Goal: Transaction & Acquisition: Book appointment/travel/reservation

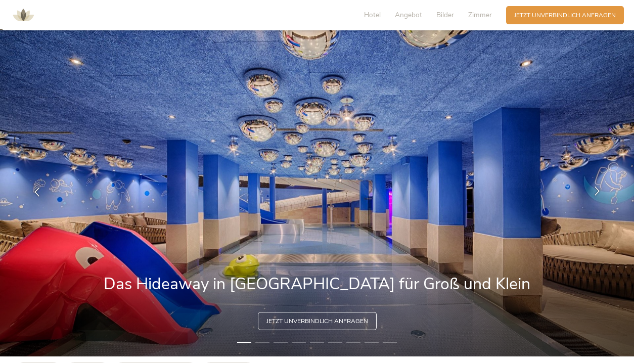
scroll to position [11, 0]
click at [593, 190] on icon at bounding box center [597, 191] width 9 height 9
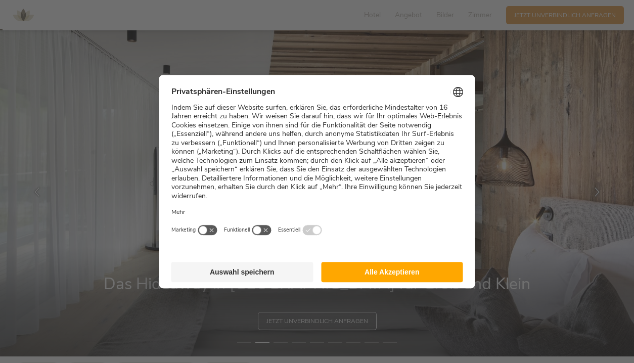
click at [296, 269] on button "Auswahl speichern" at bounding box center [243, 272] width 142 height 20
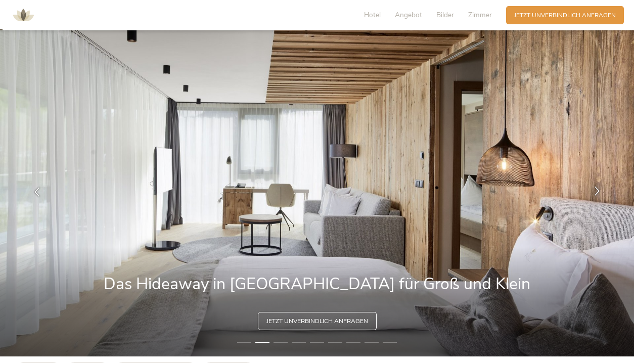
click at [606, 189] on div at bounding box center [597, 192] width 25 height 25
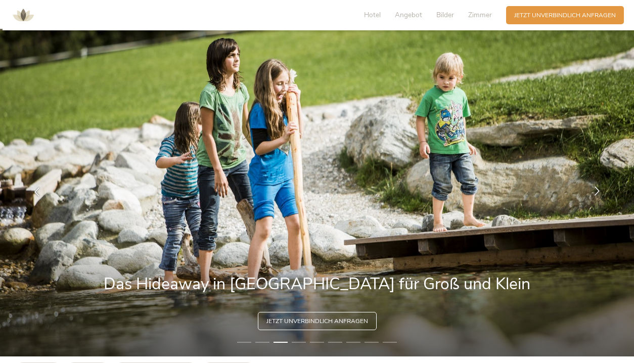
click at [606, 190] on div at bounding box center [597, 192] width 25 height 25
click at [599, 191] on icon at bounding box center [597, 191] width 9 height 9
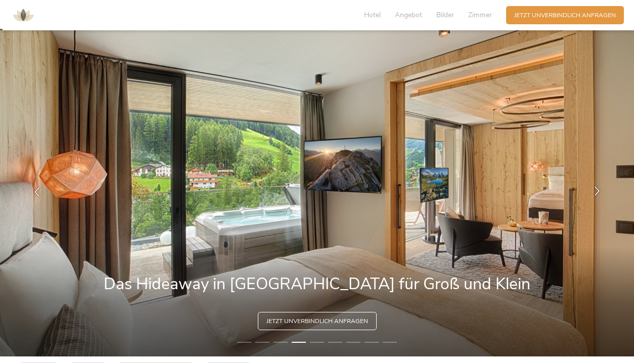
click at [599, 191] on icon at bounding box center [597, 191] width 9 height 9
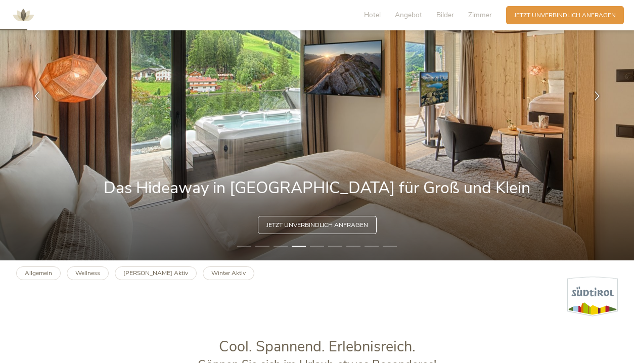
scroll to position [107, 0]
click at [396, 14] on span "Angebot" at bounding box center [408, 15] width 27 height 10
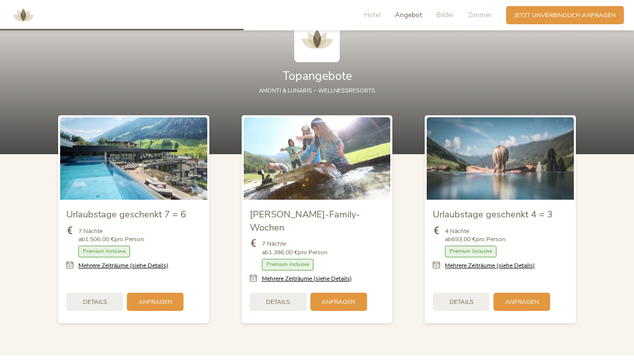
scroll to position [945, 0]
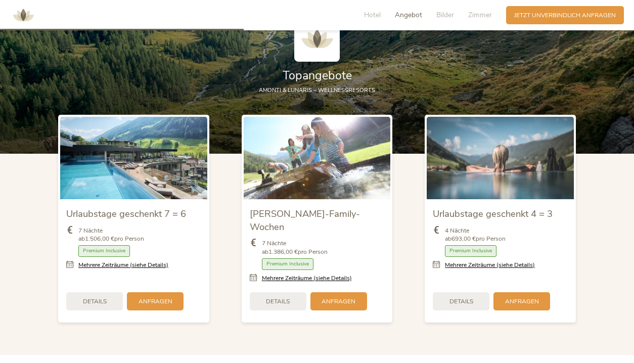
click at [490, 175] on img at bounding box center [500, 158] width 147 height 82
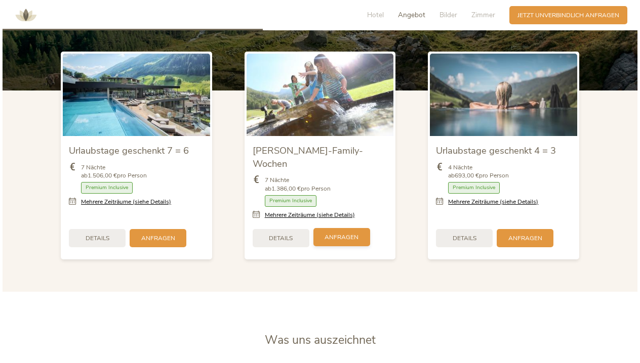
scroll to position [1004, 0]
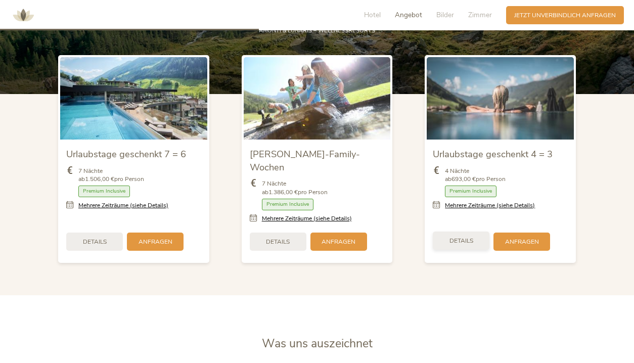
click at [467, 237] on span "Details" at bounding box center [462, 241] width 24 height 9
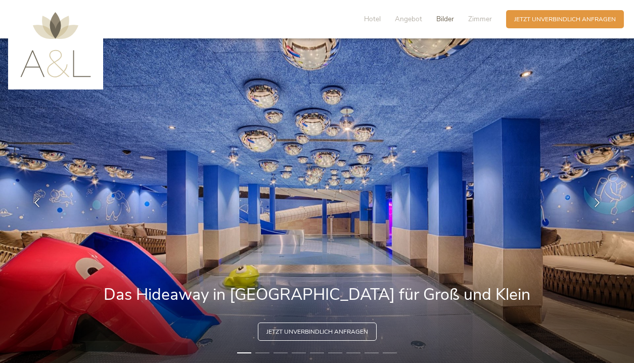
click at [446, 19] on span "Bilder" at bounding box center [446, 19] width 18 height 10
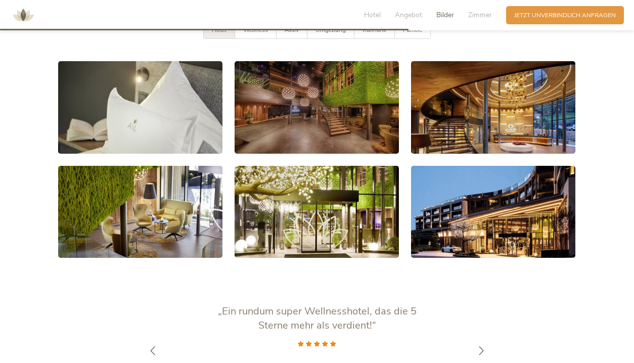
scroll to position [1634, 0]
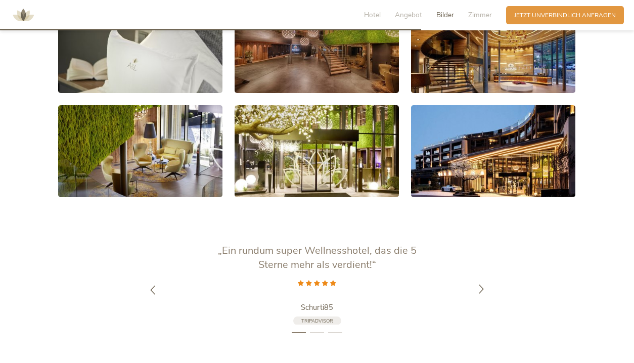
click at [483, 285] on icon at bounding box center [481, 289] width 9 height 9
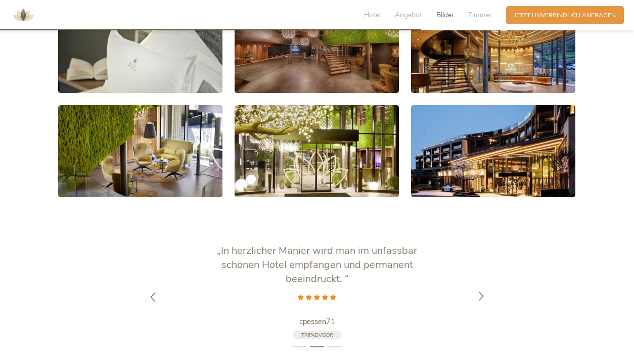
click at [481, 285] on div at bounding box center [481, 297] width 25 height 25
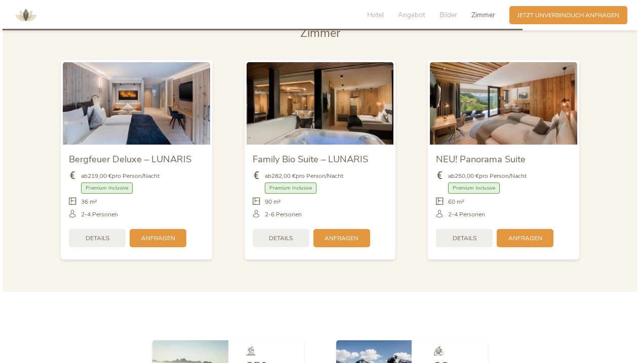
scroll to position [2027, 0]
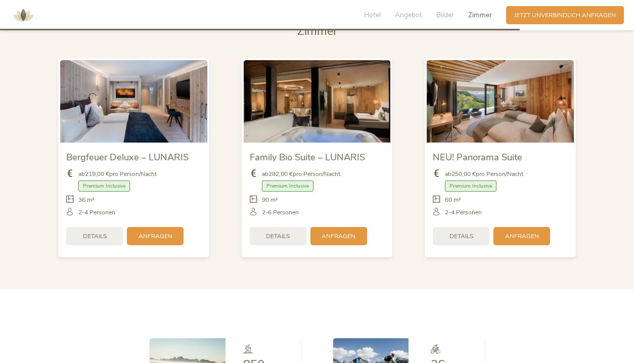
click at [164, 92] on img at bounding box center [133, 101] width 147 height 82
click at [97, 226] on div "Details" at bounding box center [94, 235] width 57 height 18
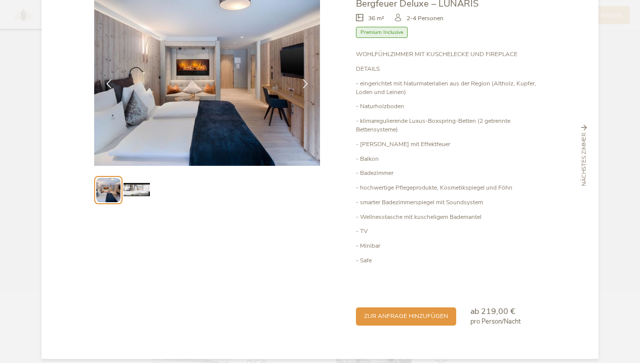
scroll to position [59, 0]
click at [139, 196] on img at bounding box center [136, 191] width 26 height 26
